Goal: Use online tool/utility: Utilize a website feature to perform a specific function

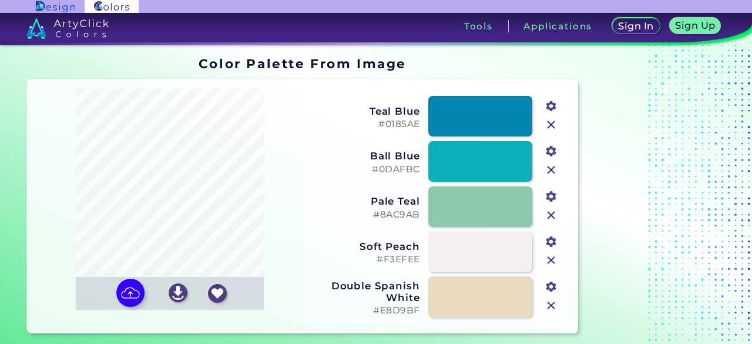
type input "#969eae"
type input "#b1b8c6"
type input "#647070"
type input "#1a2b3d"
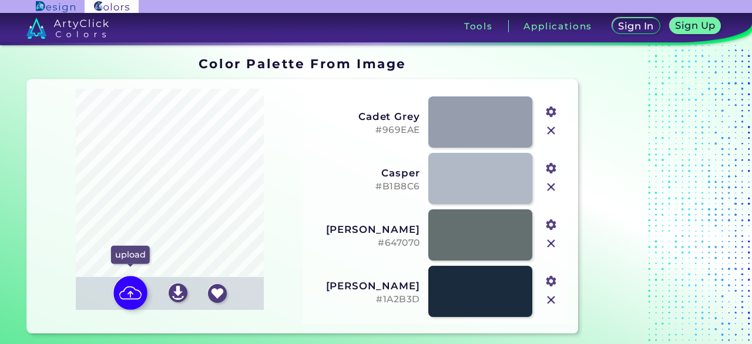
click at [128, 291] on img at bounding box center [130, 292] width 34 height 34
click at [0, 0] on input "file" at bounding box center [0, 0] width 0 height 0
click at [401, 184] on h5 "#B1B8C6" at bounding box center [365, 186] width 110 height 11
click at [133, 292] on img at bounding box center [130, 292] width 34 height 34
click at [0, 0] on input "file" at bounding box center [0, 0] width 0 height 0
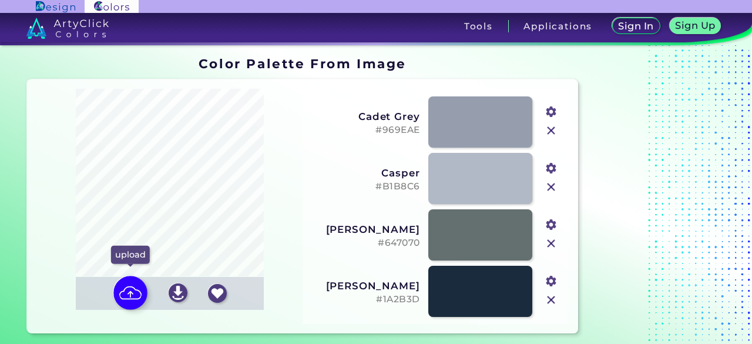
type input "#6373a3"
type input "#1b2a29"
type input "#7b8cbb"
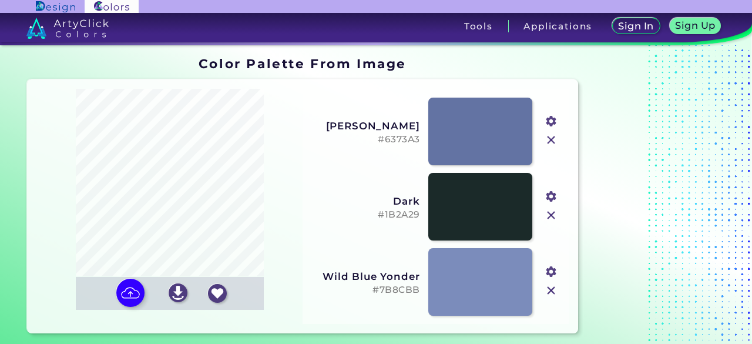
click at [343, 274] on h3 "Wild Blue Yonder" at bounding box center [365, 276] width 110 height 12
click at [389, 288] on h5 "#7B8CBB" at bounding box center [365, 289] width 110 height 11
click at [129, 290] on img at bounding box center [130, 292] width 34 height 34
click at [0, 0] on input "file" at bounding box center [0, 0] width 0 height 0
type input "#a199a8"
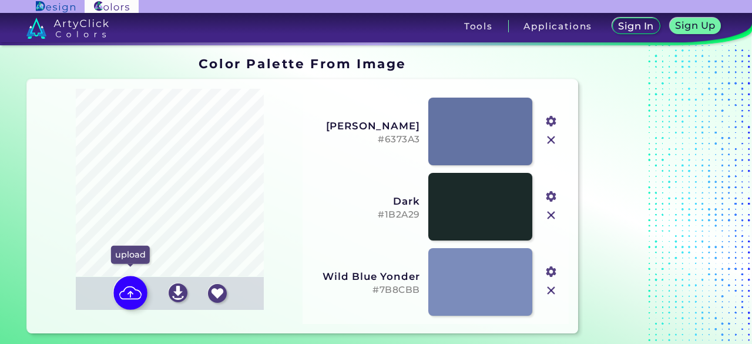
type input "#7e6a53"
type input "#502f26"
type input "#bcbebc"
type input "#cececb"
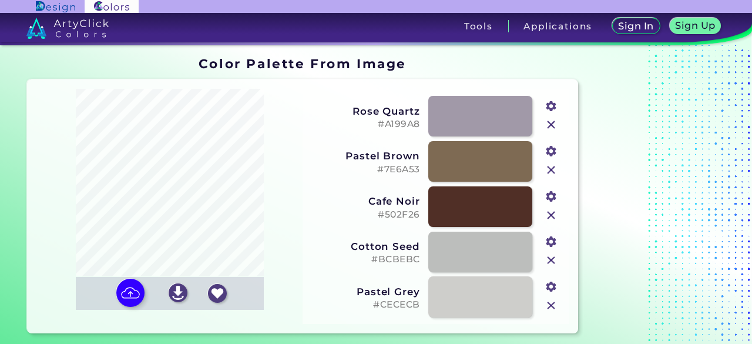
click at [354, 112] on h3 "Rose Quartz" at bounding box center [365, 111] width 110 height 12
click at [389, 119] on h5 "#A199A8" at bounding box center [365, 124] width 110 height 11
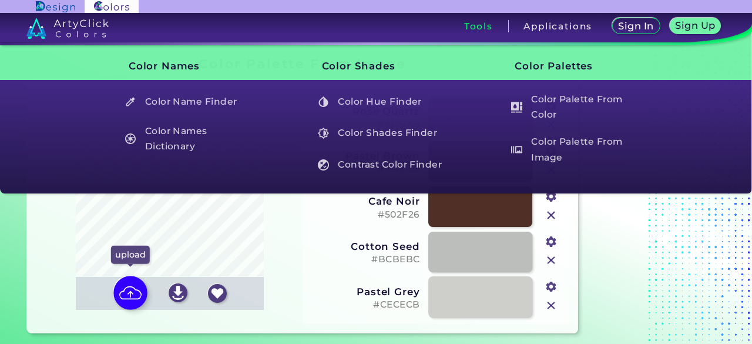
click at [130, 291] on img at bounding box center [130, 292] width 34 height 34
click at [0, 0] on input "file" at bounding box center [0, 0] width 0 height 0
type input "#817238"
type input "#a79951"
type input "#264668"
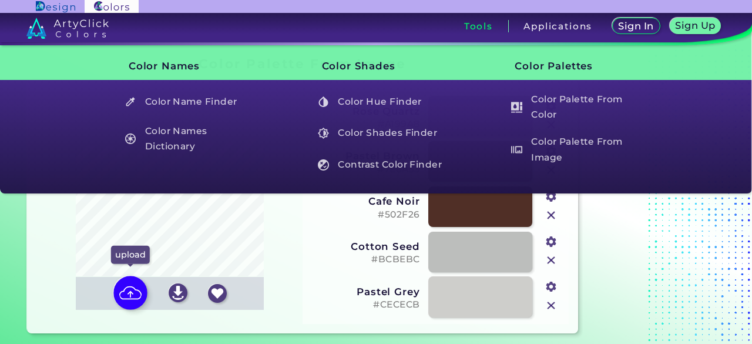
type input "#babdbc"
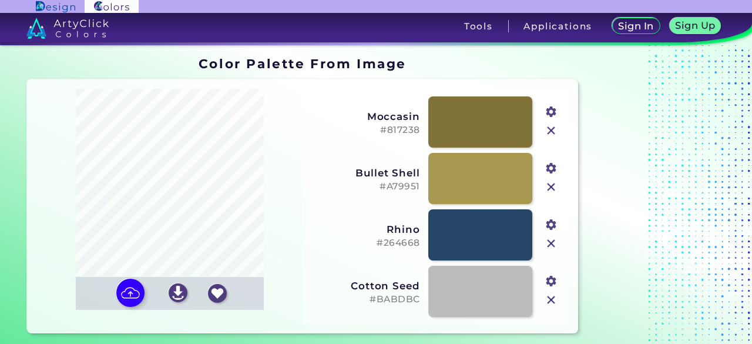
click at [369, 169] on h3 "Bullet Shell" at bounding box center [365, 173] width 110 height 12
click at [386, 191] on h5 "#A79951" at bounding box center [365, 186] width 110 height 11
click at [123, 288] on img at bounding box center [130, 292] width 34 height 34
click at [0, 0] on input "file" at bounding box center [0, 0] width 0 height 0
type input "#ab9b66"
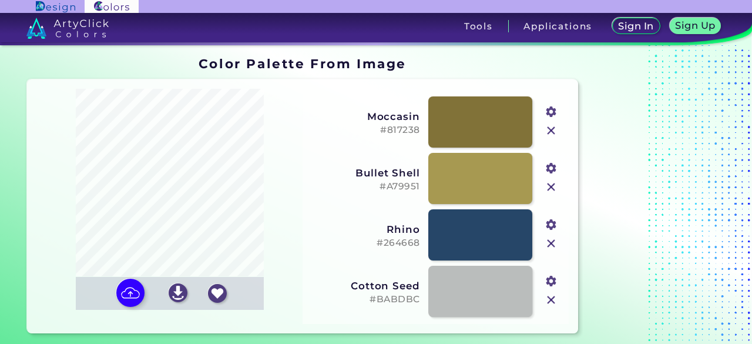
type input "#78723d"
type input "#c0c0c5"
type input "#452c25"
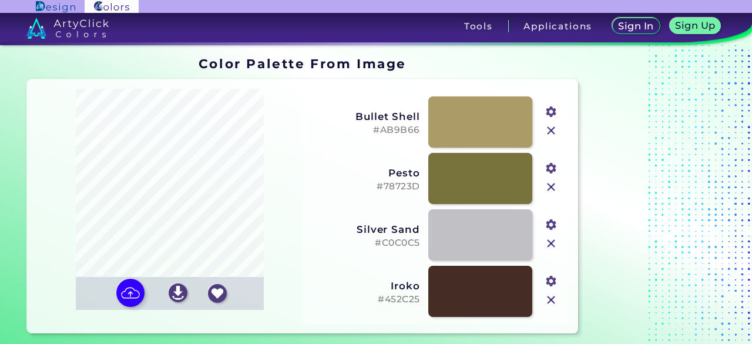
click at [378, 113] on h3 "Bullet Shell" at bounding box center [365, 116] width 110 height 12
click at [385, 131] on h5 "#AB9B66" at bounding box center [365, 130] width 110 height 11
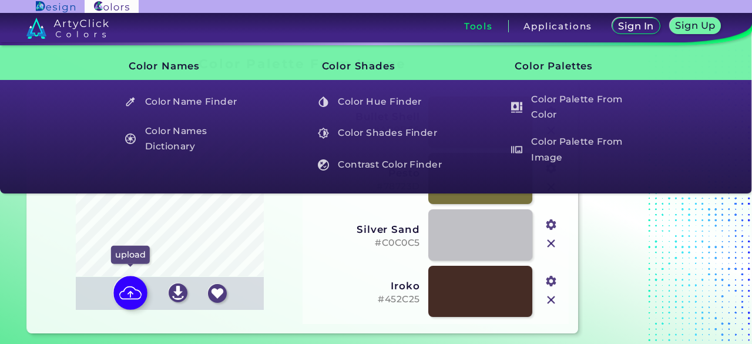
click at [119, 294] on img at bounding box center [130, 292] width 34 height 34
click at [0, 0] on input "file" at bounding box center [0, 0] width 0 height 0
type input "#8ba0c6"
type input "#9eb7de"
type input "#282e4c"
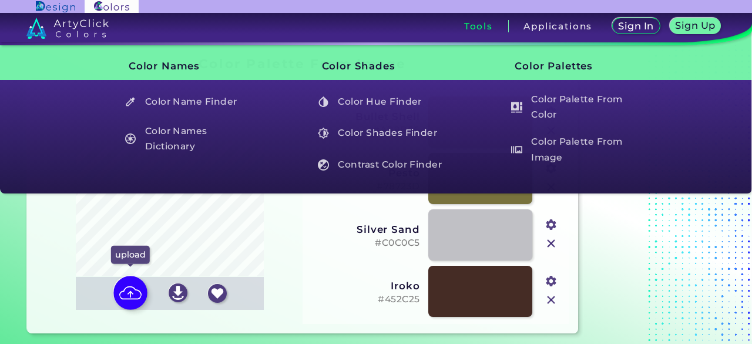
type input "#647292"
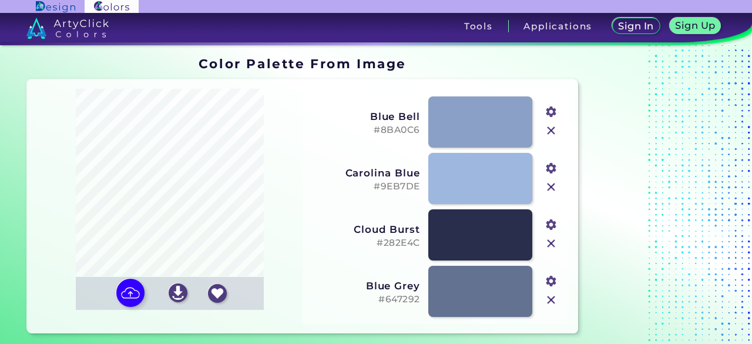
click at [355, 172] on h3 "Carolina Blue" at bounding box center [365, 173] width 110 height 12
click at [383, 186] on h5 "#9EB7DE" at bounding box center [365, 186] width 110 height 11
click at [127, 291] on img at bounding box center [130, 292] width 34 height 34
click at [0, 0] on input "file" at bounding box center [0, 0] width 0 height 0
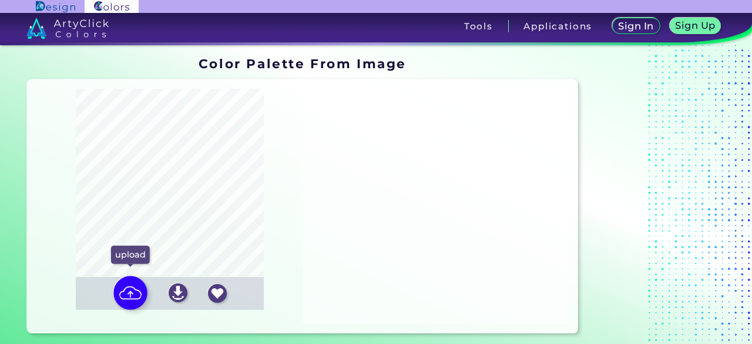
type input "#7e7050"
type input "#402a25"
type input "#9e9963"
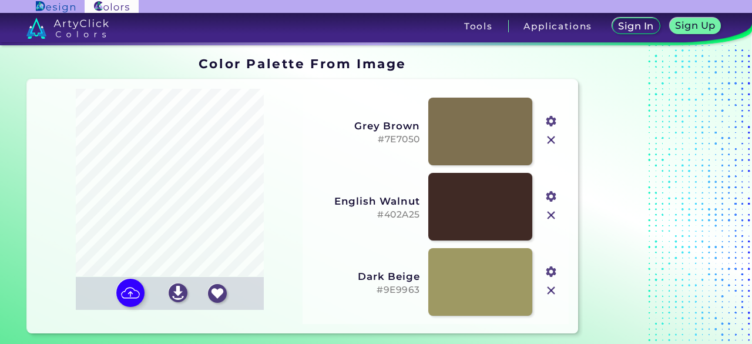
click at [359, 277] on h3 "Dark Beige" at bounding box center [365, 276] width 110 height 12
click at [384, 288] on h5 "#9E9963" at bounding box center [365, 289] width 110 height 11
click at [125, 293] on img at bounding box center [130, 292] width 34 height 34
click at [0, 0] on input "file" at bounding box center [0, 0] width 0 height 0
type input "#866e4c"
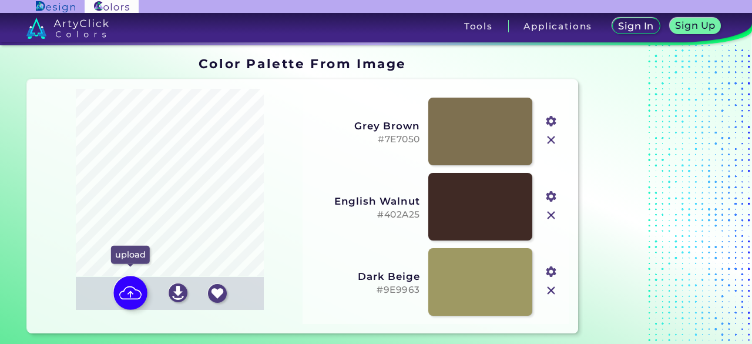
type input "#a88e66"
type input "#573a2f"
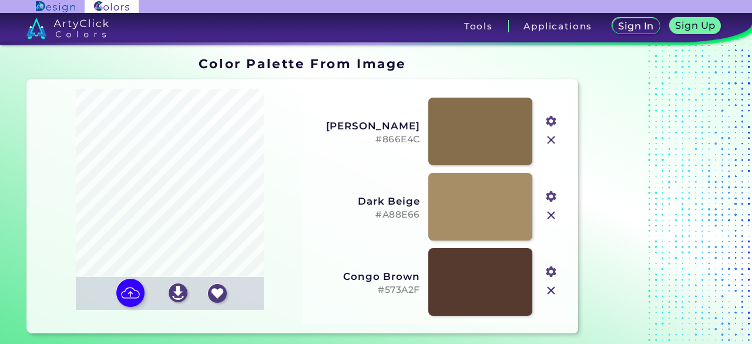
click at [374, 200] on h3 "Dark Beige" at bounding box center [365, 201] width 110 height 12
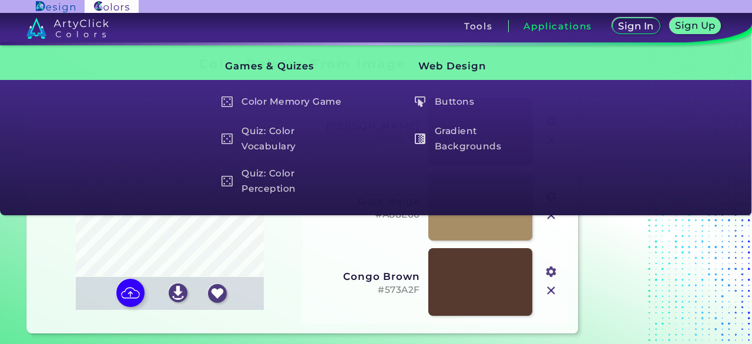
click at [396, 214] on h5 "#A88E66" at bounding box center [365, 214] width 110 height 11
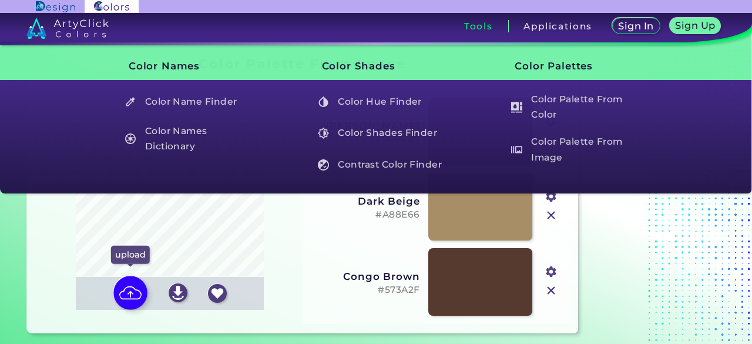
click at [123, 295] on img at bounding box center [130, 292] width 34 height 34
click at [0, 0] on input "file" at bounding box center [0, 0] width 0 height 0
type input "#7a6f74"
type input "#b4b5af"
type input "#9b8f98"
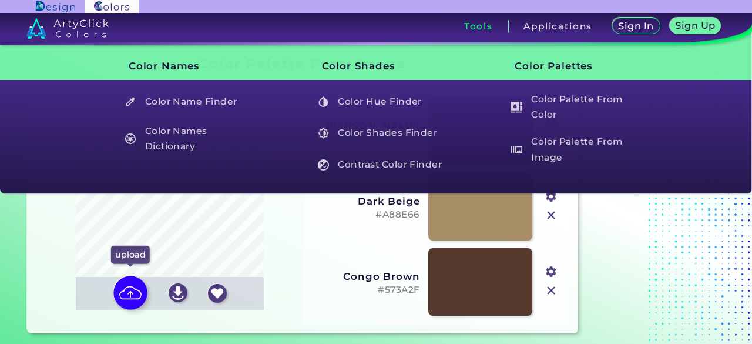
type input "#1f1a19"
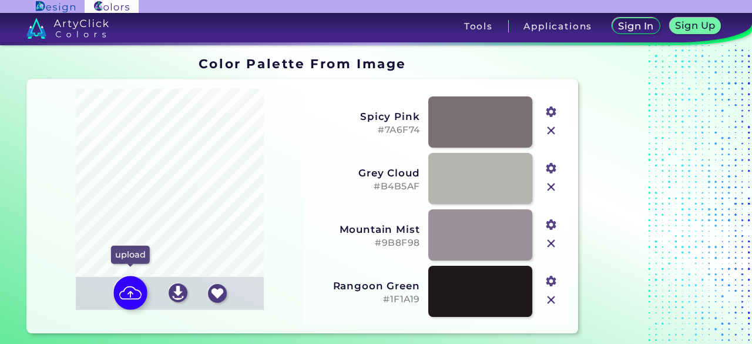
click at [130, 291] on img at bounding box center [130, 292] width 34 height 34
click at [0, 0] on input "file" at bounding box center [0, 0] width 0 height 0
type input "#817238"
type input "#a79951"
type input "#264668"
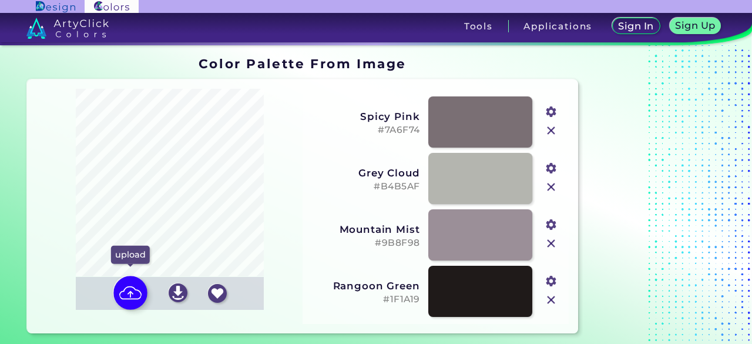
type input "#babdbc"
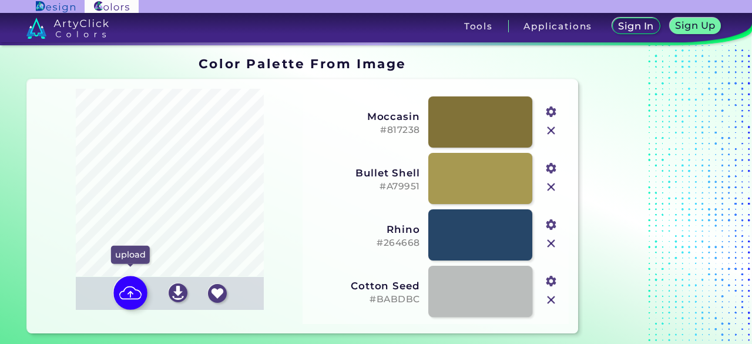
click at [136, 292] on img at bounding box center [130, 292] width 34 height 34
click at [0, 0] on input "file" at bounding box center [0, 0] width 0 height 0
type input "#ab9b66"
type input "#78723d"
type input "#c0c0c5"
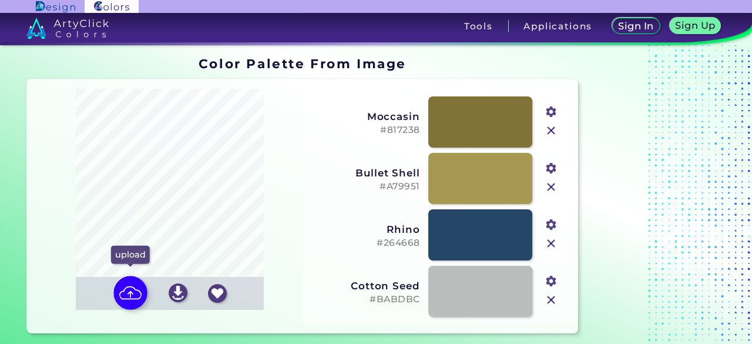
type input "#452c25"
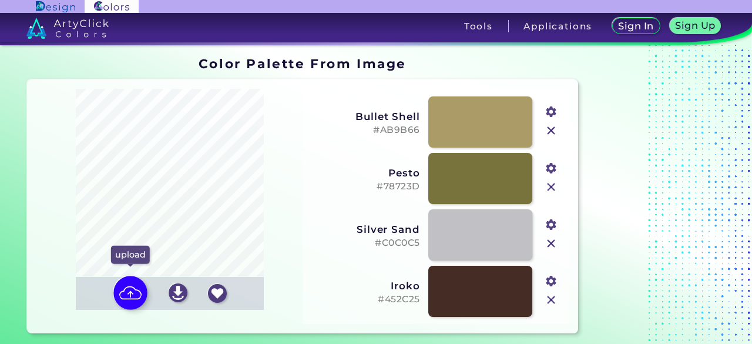
click at [126, 293] on img at bounding box center [130, 292] width 34 height 34
click at [0, 0] on input "file" at bounding box center [0, 0] width 0 height 0
type input "#526e83"
type input "#593329"
type input "#898e8b"
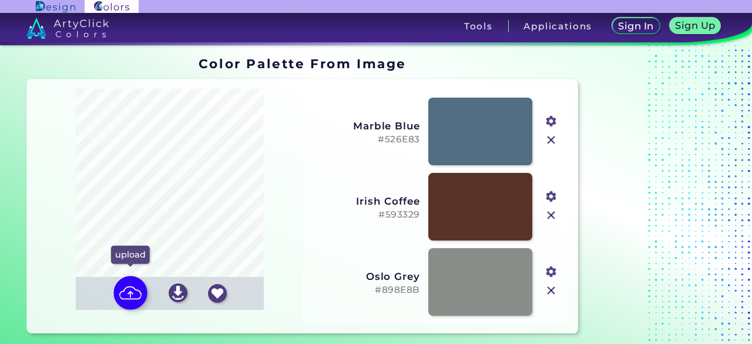
click at [127, 291] on img at bounding box center [130, 292] width 34 height 34
click at [0, 0] on input "file" at bounding box center [0, 0] width 0 height 0
type input "#6373a3"
type input "#1b2a29"
type input "#7b8cbb"
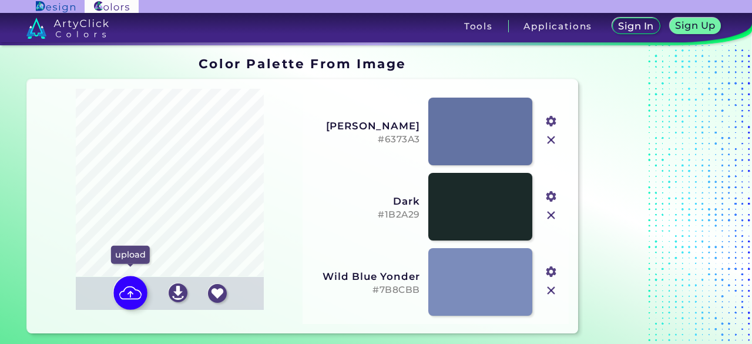
click at [127, 289] on img at bounding box center [130, 292] width 34 height 34
click at [0, 0] on input "file" at bounding box center [0, 0] width 0 height 0
type input "#969eae"
type input "#b1b8c6"
type input "#647070"
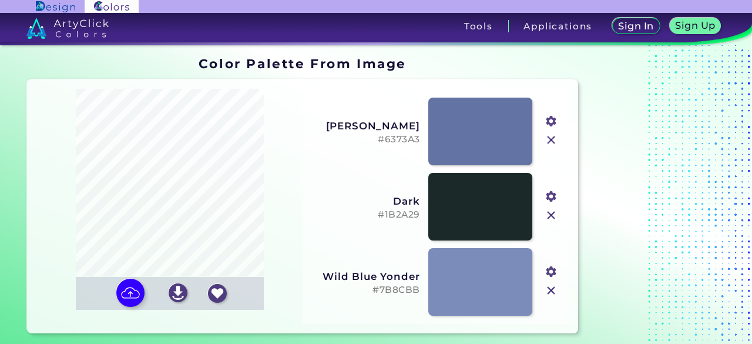
type input "#1a2b3d"
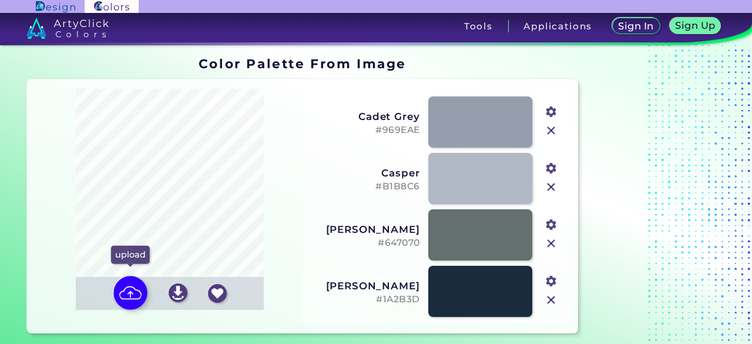
click at [132, 291] on img at bounding box center [130, 292] width 34 height 34
click at [0, 0] on input "file" at bounding box center [0, 0] width 0 height 0
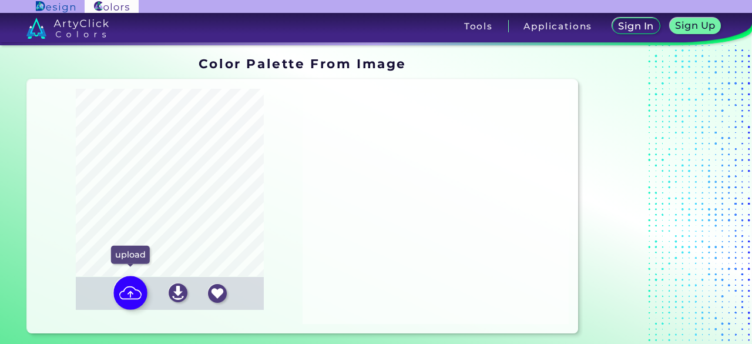
type input "#8ba0c6"
type input "#9eb7de"
type input "#282e4c"
type input "#647292"
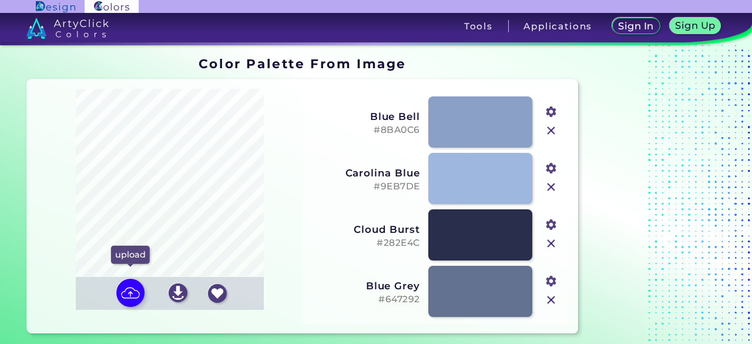
click at [120, 281] on div "upload" at bounding box center [131, 293] width 38 height 30
click at [0, 0] on input "file" at bounding box center [0, 0] width 0 height 0
type input "#969eae"
type input "#b1b8c6"
type input "#647070"
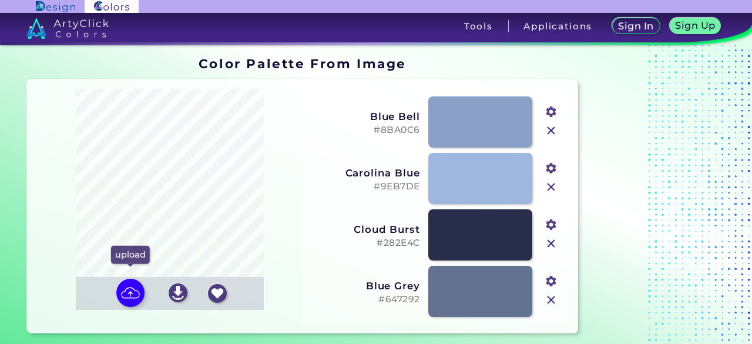
type input "#1a2b3d"
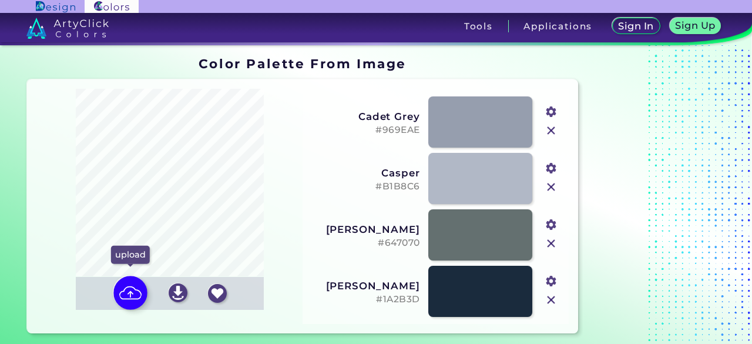
click at [130, 281] on img at bounding box center [130, 292] width 34 height 34
click at [0, 0] on input "file" at bounding box center [0, 0] width 0 height 0
type input "#866e4c"
type input "#a88e66"
type input "#573a2f"
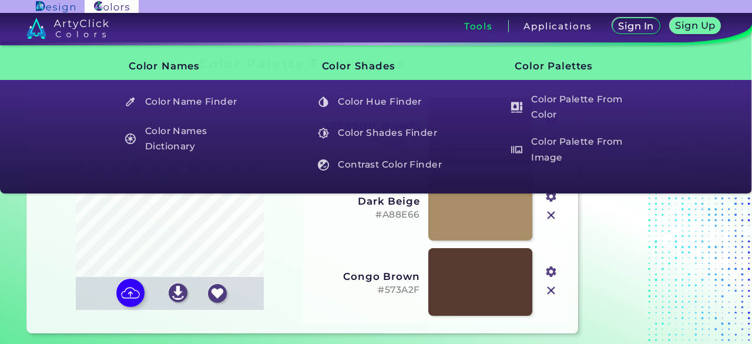
click at [315, 248] on div "Congo Brown #573A2F #573a2f" at bounding box center [435, 281] width 257 height 75
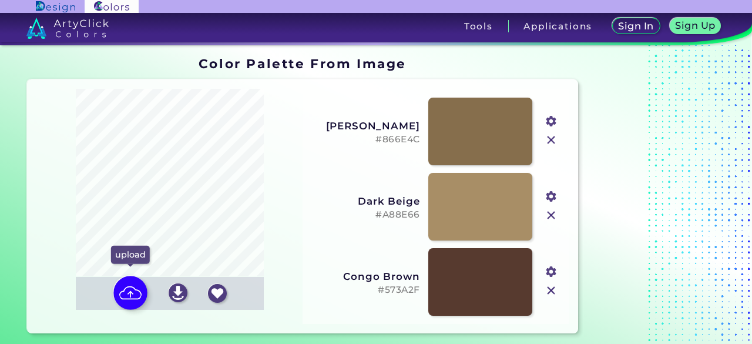
click at [133, 294] on img at bounding box center [130, 292] width 34 height 34
click at [0, 0] on input "file" at bounding box center [0, 0] width 0 height 0
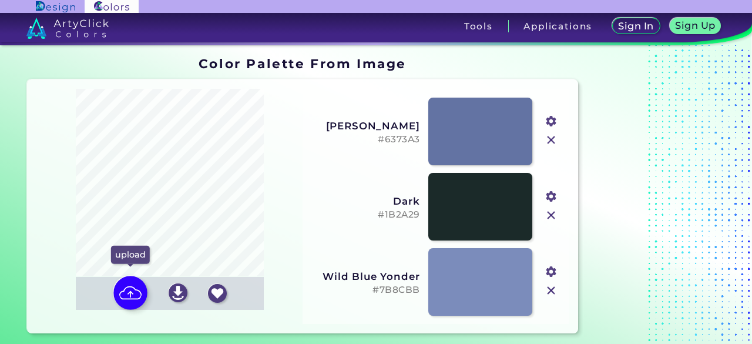
type input "#6373a3"
type input "#1b2a29"
type input "#7b8cbb"
click at [119, 291] on img at bounding box center [130, 292] width 34 height 34
click at [0, 0] on input "file" at bounding box center [0, 0] width 0 height 0
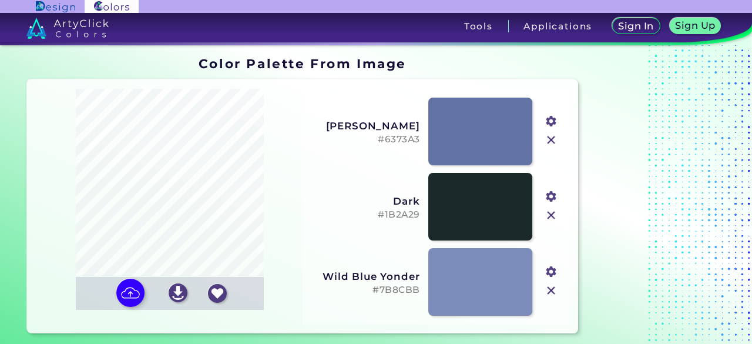
type input "#706d80"
type input "#2e2f3e"
type input "#908e9b"
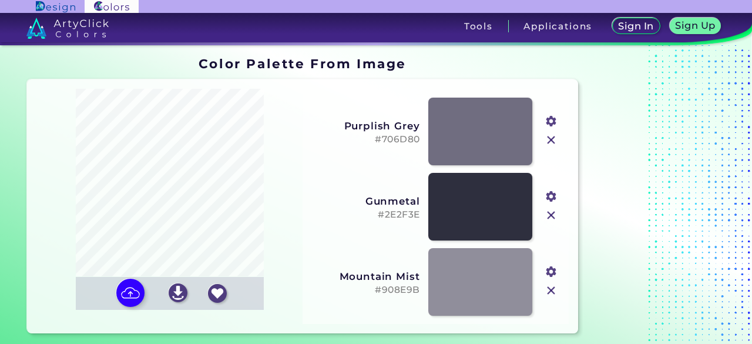
click at [132, 278] on div "upload download save" at bounding box center [170, 293] width 188 height 33
click at [130, 285] on img at bounding box center [130, 292] width 34 height 34
click at [0, 0] on input "file" at bounding box center [0, 0] width 0 height 0
type input "#a199a8"
type input "#7e6a53"
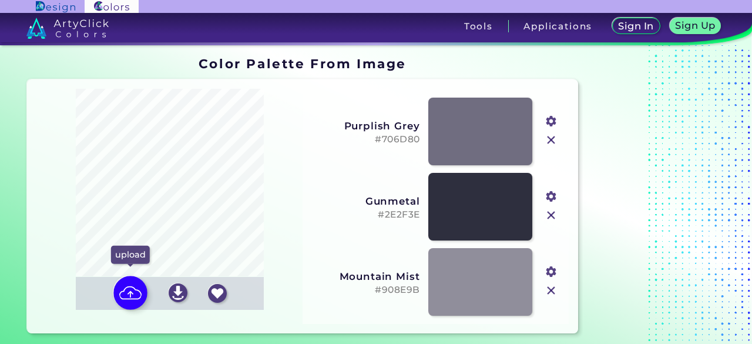
type input "#502f26"
type input "#bcbebc"
type input "#cececb"
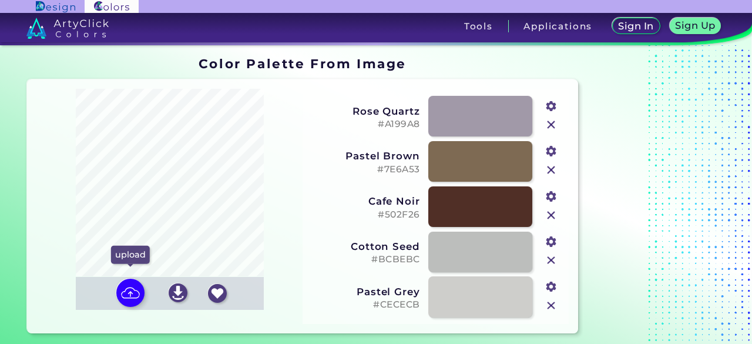
click at [120, 281] on div "upload" at bounding box center [131, 293] width 38 height 30
click at [0, 0] on input "file" at bounding box center [0, 0] width 0 height 0
type input "#706d80"
type input "#2e2f3e"
type input "#908e9b"
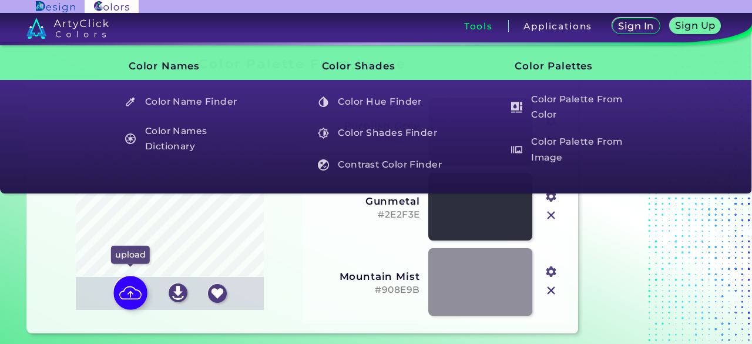
click at [137, 289] on img at bounding box center [130, 292] width 34 height 34
click at [0, 0] on input "file" at bounding box center [0, 0] width 0 height 0
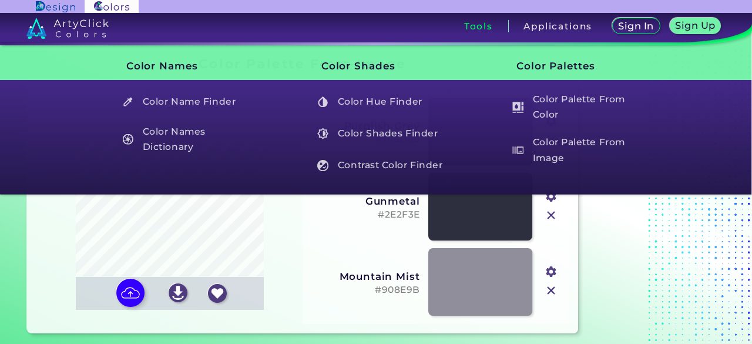
type input "#526e83"
type input "#593329"
type input "#898e8b"
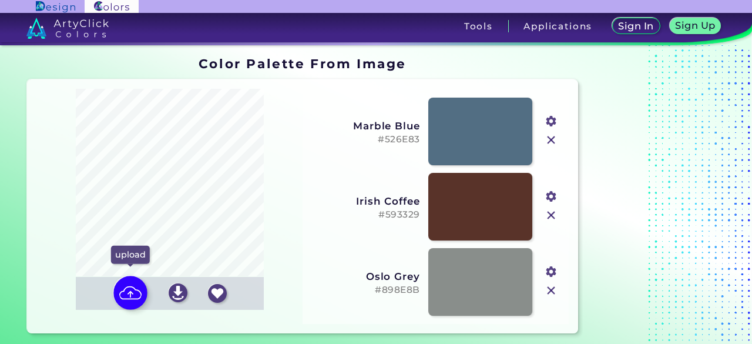
click at [126, 290] on img at bounding box center [130, 292] width 34 height 34
click at [0, 0] on input "file" at bounding box center [0, 0] width 0 height 0
type input "#7e7050"
type input "#402a25"
type input "#9e9963"
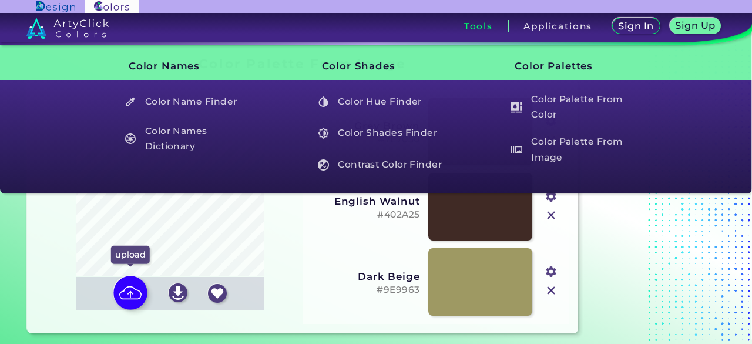
click at [132, 294] on img at bounding box center [130, 292] width 34 height 34
click at [0, 0] on input "file" at bounding box center [0, 0] width 0 height 0
type input "#a199a8"
type input "#7e6a53"
type input "#502f26"
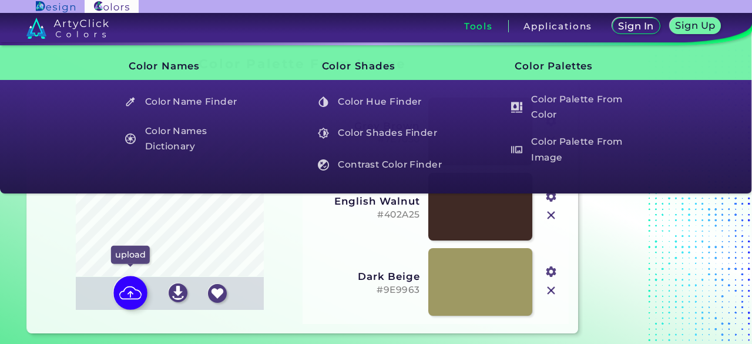
type input "#bcbebc"
type input "#cececb"
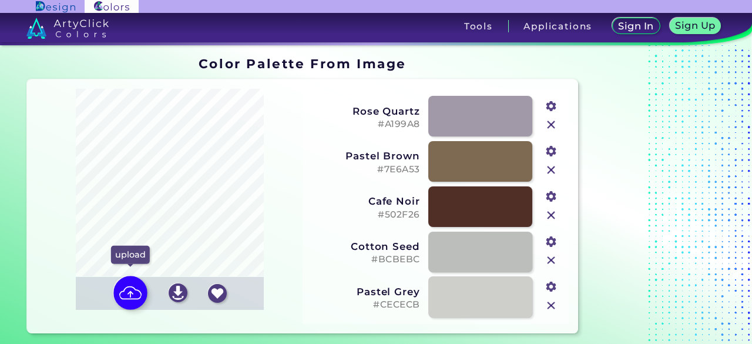
click at [125, 302] on img at bounding box center [130, 292] width 34 height 34
click at [0, 0] on input "file" at bounding box center [0, 0] width 0 height 0
type input "#8ba0c6"
type input "#9eb7de"
type input "#282e4c"
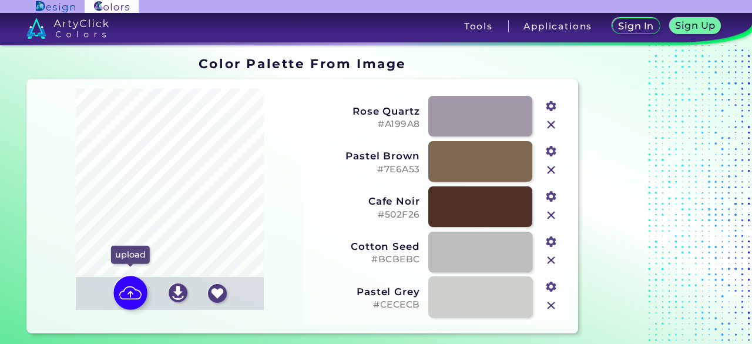
type input "#647292"
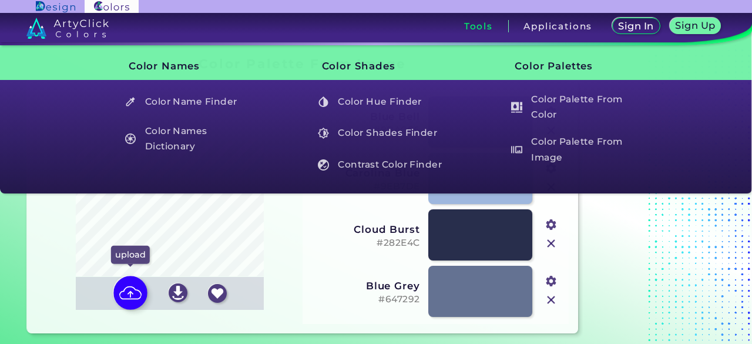
click at [127, 291] on img at bounding box center [130, 292] width 34 height 34
click at [0, 0] on input "file" at bounding box center [0, 0] width 0 height 0
type input "#7a6f74"
type input "#b4b5af"
type input "#9b8f98"
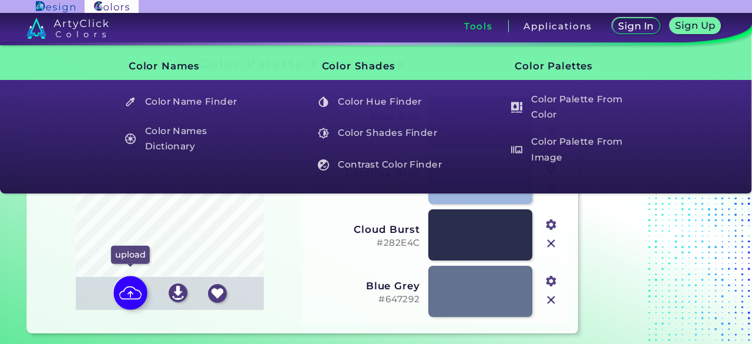
type input "#1f1a19"
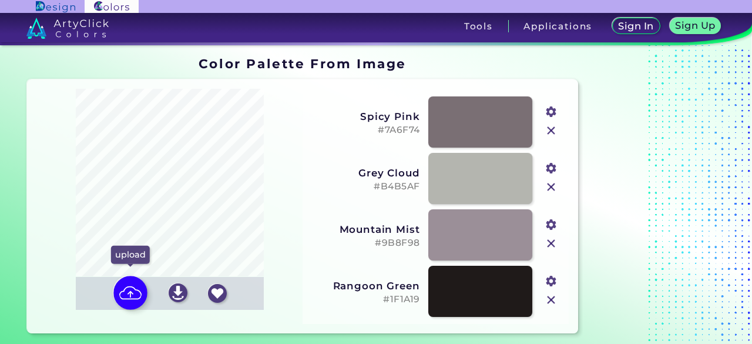
click at [132, 299] on img at bounding box center [130, 292] width 34 height 34
click at [0, 0] on input "file" at bounding box center [0, 0] width 0 height 0
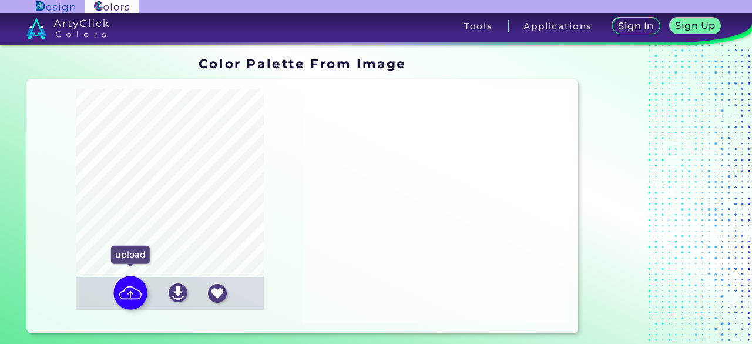
type input "#706d80"
type input "#2e2f3e"
type input "#908e9b"
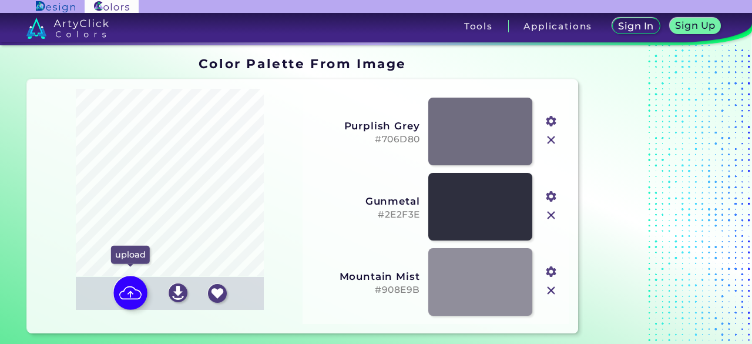
click at [135, 295] on img at bounding box center [130, 292] width 34 height 34
click at [0, 0] on input "file" at bounding box center [0, 0] width 0 height 0
type input "#526e83"
type input "#593329"
type input "#898e8b"
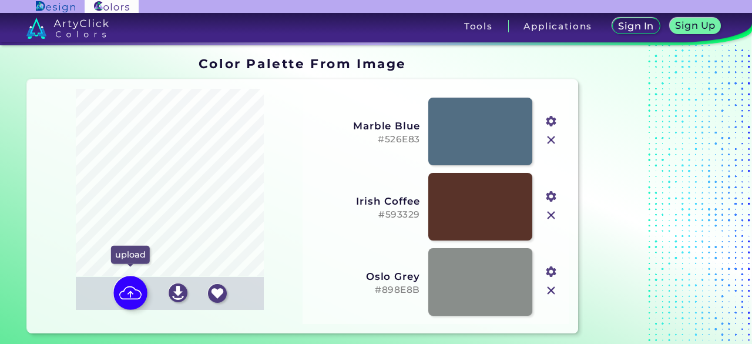
click at [126, 286] on img at bounding box center [130, 292] width 34 height 34
click at [0, 0] on input "file" at bounding box center [0, 0] width 0 height 0
type input "#a199a8"
type input "#7e6a53"
type input "#502f26"
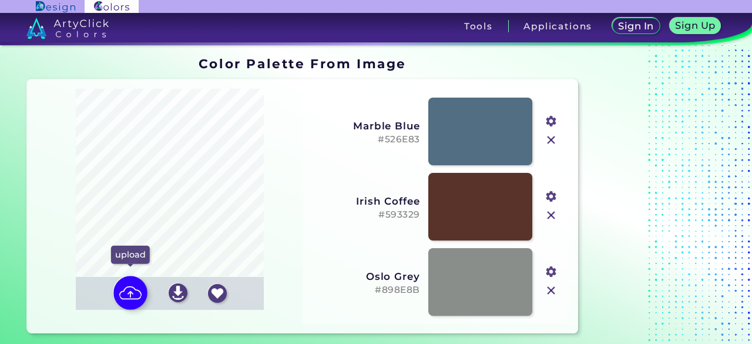
type input "#bcbebc"
type input "#cececb"
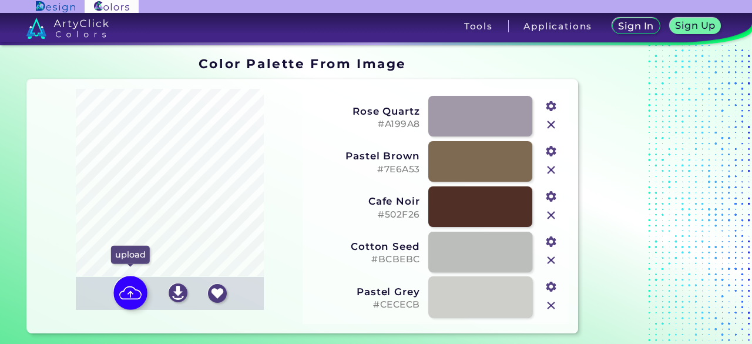
click at [129, 284] on img at bounding box center [130, 292] width 34 height 34
click at [0, 0] on input "file" at bounding box center [0, 0] width 0 height 0
type input "#ab9b66"
type input "#78723d"
type input "#c0c0c5"
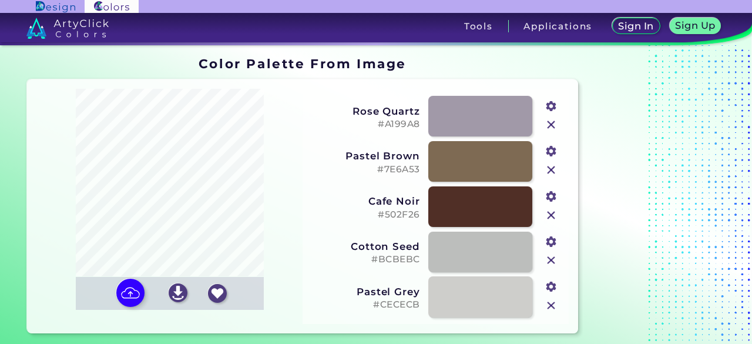
type input "#452c25"
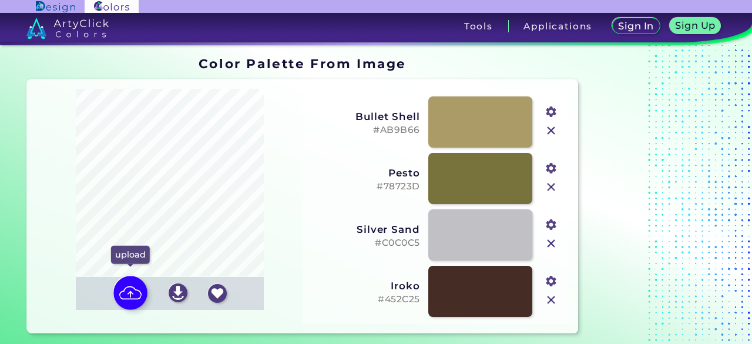
click at [127, 291] on img at bounding box center [130, 292] width 34 height 34
click at [0, 0] on input "file" at bounding box center [0, 0] width 0 height 0
type input "#817238"
type input "#a79951"
type input "#264668"
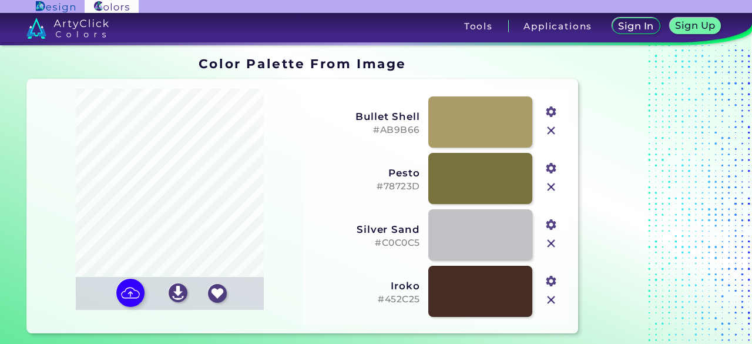
type input "#babdbc"
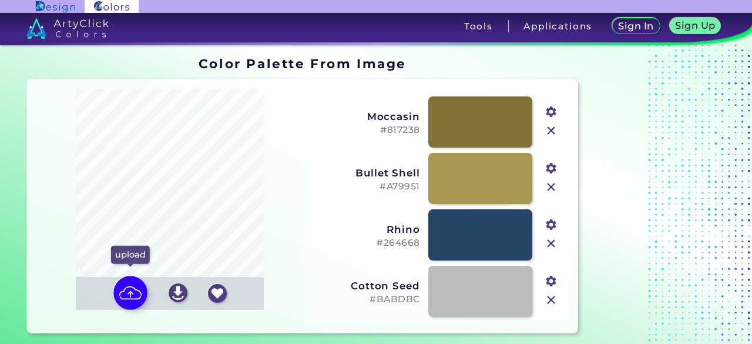
click at [126, 292] on img at bounding box center [130, 292] width 34 height 34
click at [0, 0] on input "file" at bounding box center [0, 0] width 0 height 0
type input "#a199a8"
type input "#7e6a53"
type input "#502f26"
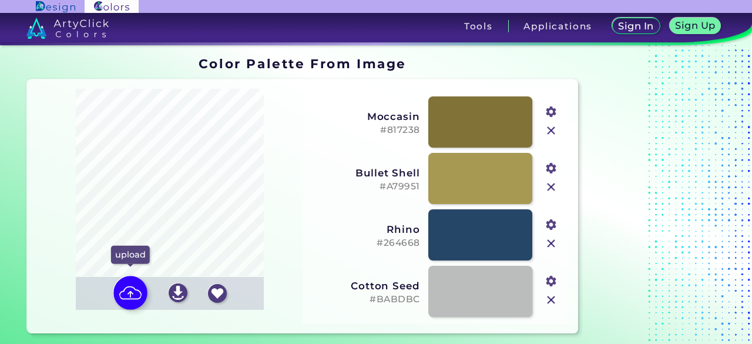
type input "#bcbebc"
type input "#cececb"
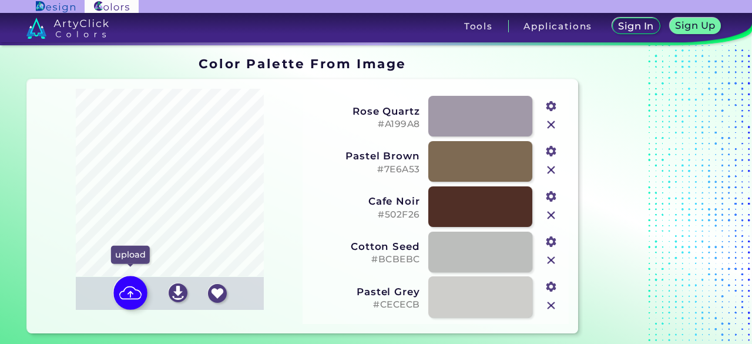
click at [130, 302] on img at bounding box center [130, 292] width 34 height 34
click at [0, 0] on input "file" at bounding box center [0, 0] width 0 height 0
type input "#969eae"
type input "#b1b8c6"
type input "#647070"
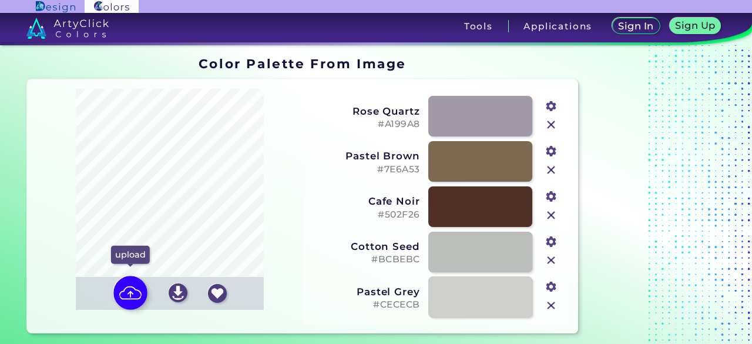
type input "#1a2b3d"
